Goal: Register for event/course

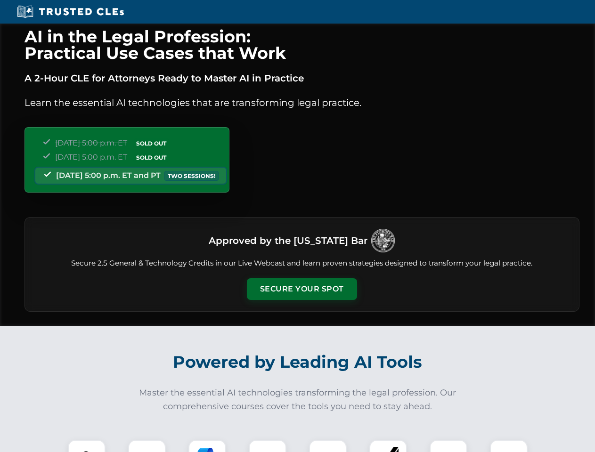
click at [302, 289] on button "Secure Your Spot" at bounding box center [302, 290] width 110 height 22
click at [87, 446] on img at bounding box center [86, 458] width 27 height 27
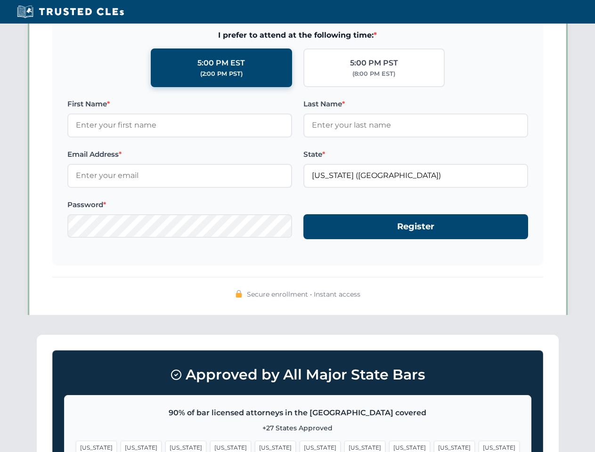
click at [344, 446] on span "[US_STATE]" at bounding box center [364, 448] width 41 height 14
click at [434, 446] on span "[US_STATE]" at bounding box center [454, 448] width 41 height 14
